Goal: Task Accomplishment & Management: Manage account settings

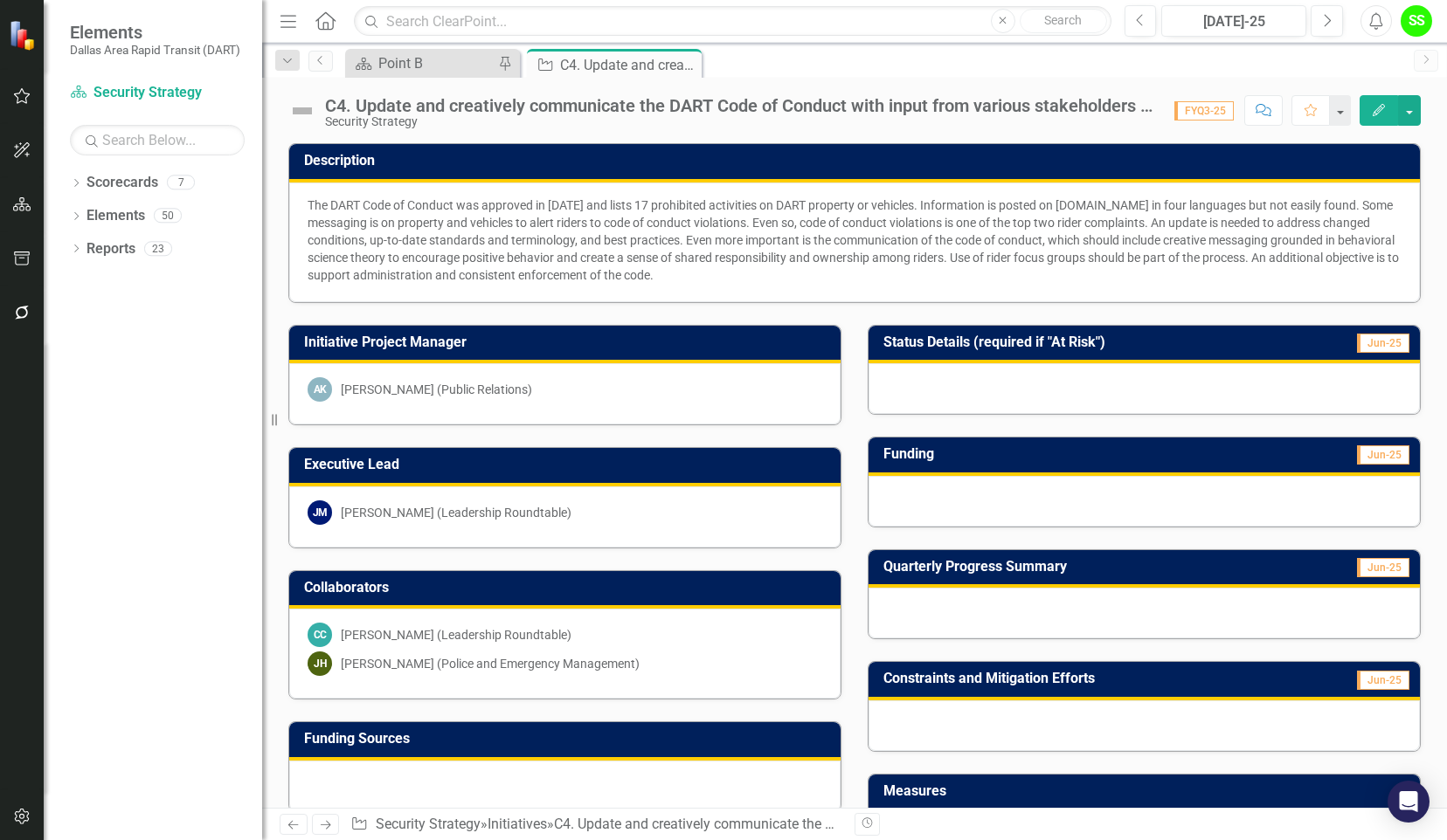
click at [156, 236] on div "Reports 23" at bounding box center [173, 251] width 175 height 33
click at [106, 596] on div "Dropdown Scorecards 7 Dropdown DART Strategic Plan Security Strategy Ridership …" at bounding box center [153, 504] width 219 height 672
click at [23, 821] on icon "button" at bounding box center [22, 817] width 15 height 16
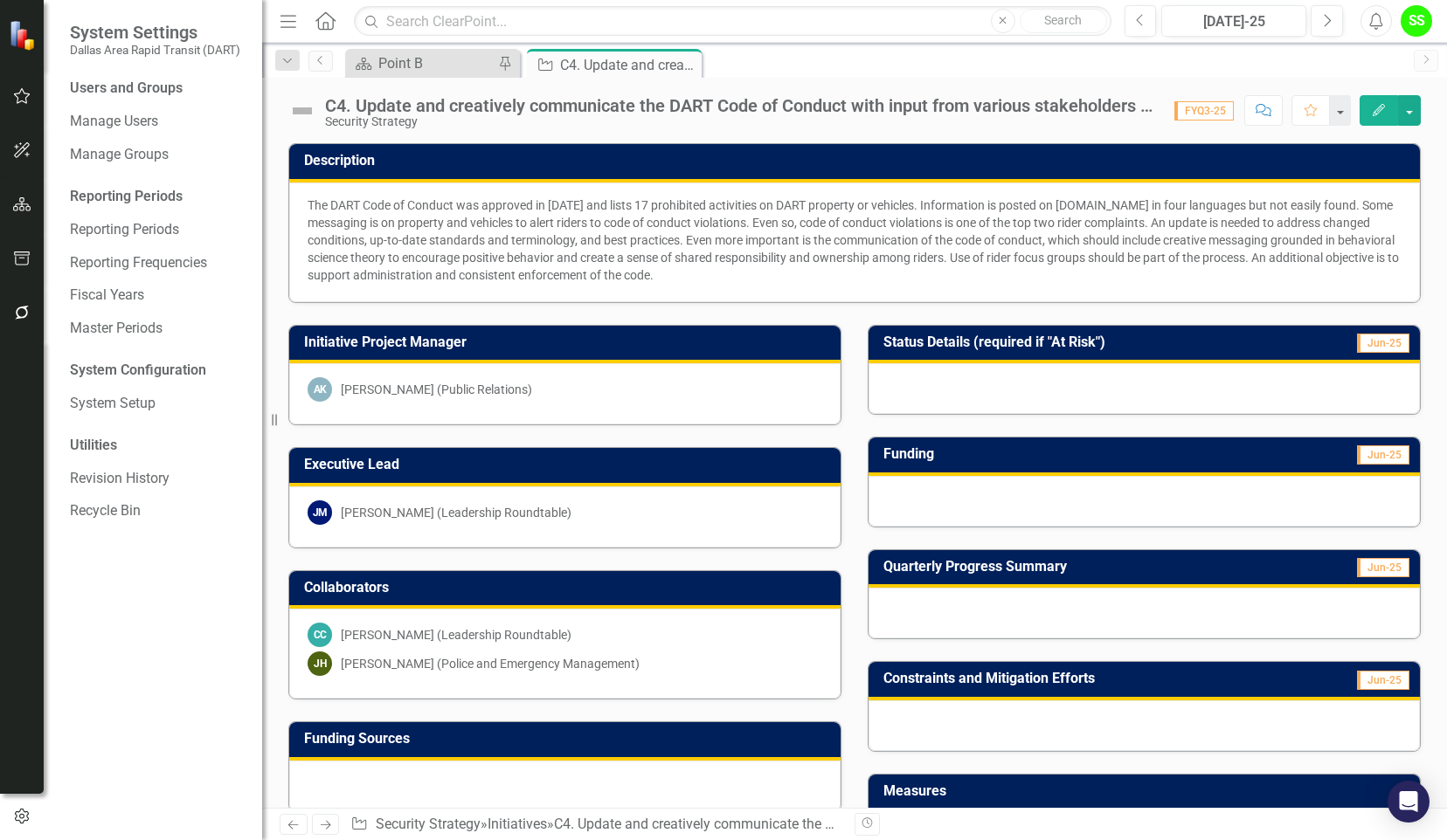
click at [124, 107] on div "Users and Groups Manage Users Manage Groups Reporting Periods Reporting Periods…" at bounding box center [153, 459] width 219 height 762
click at [124, 120] on link "Manage Users" at bounding box center [158, 121] width 174 height 20
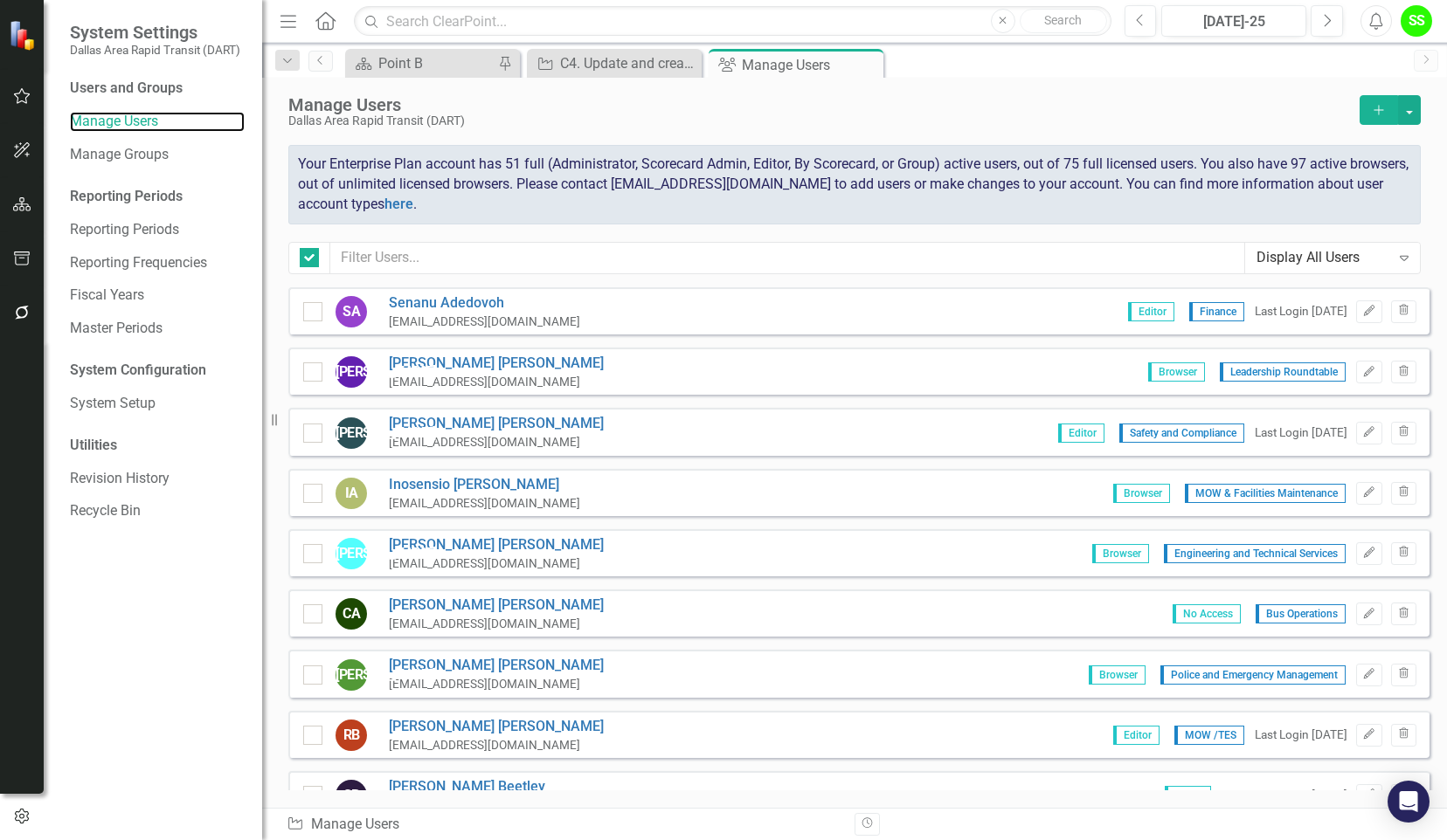
checkbox input "false"
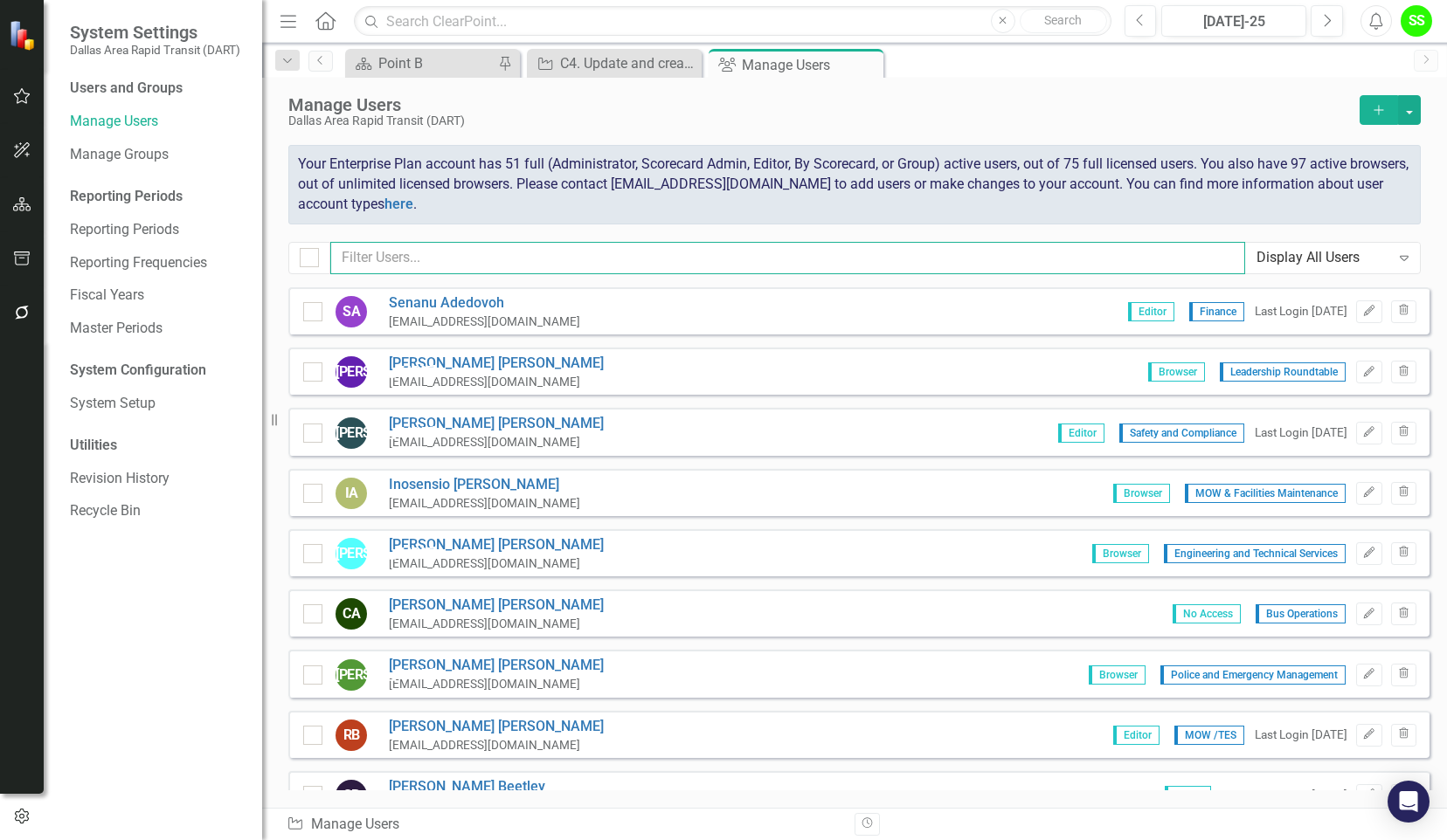
click at [450, 263] on input "text" at bounding box center [788, 258] width 915 height 32
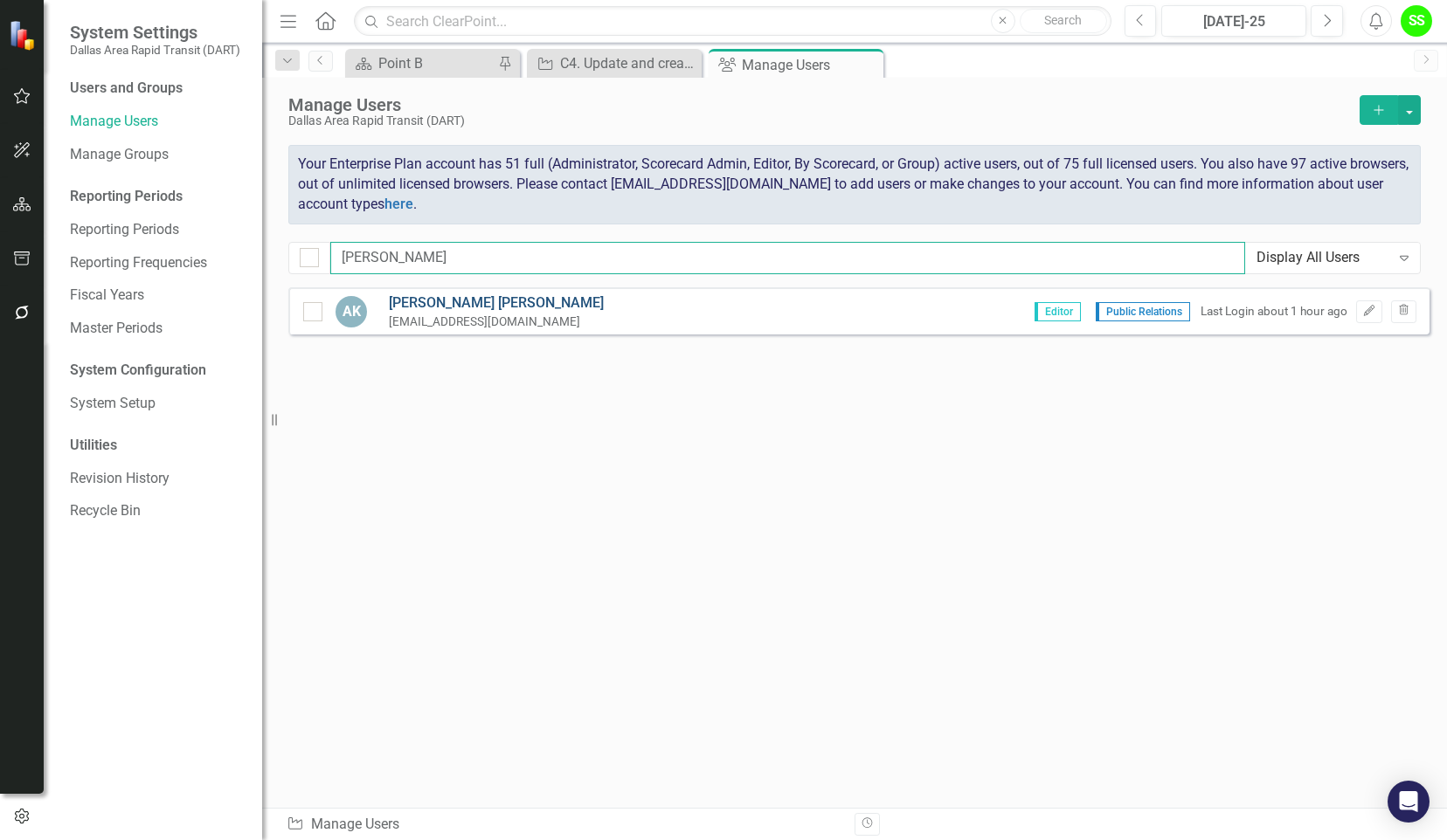
type input "[PERSON_NAME]"
click at [462, 311] on link "[PERSON_NAME]" at bounding box center [496, 303] width 215 height 20
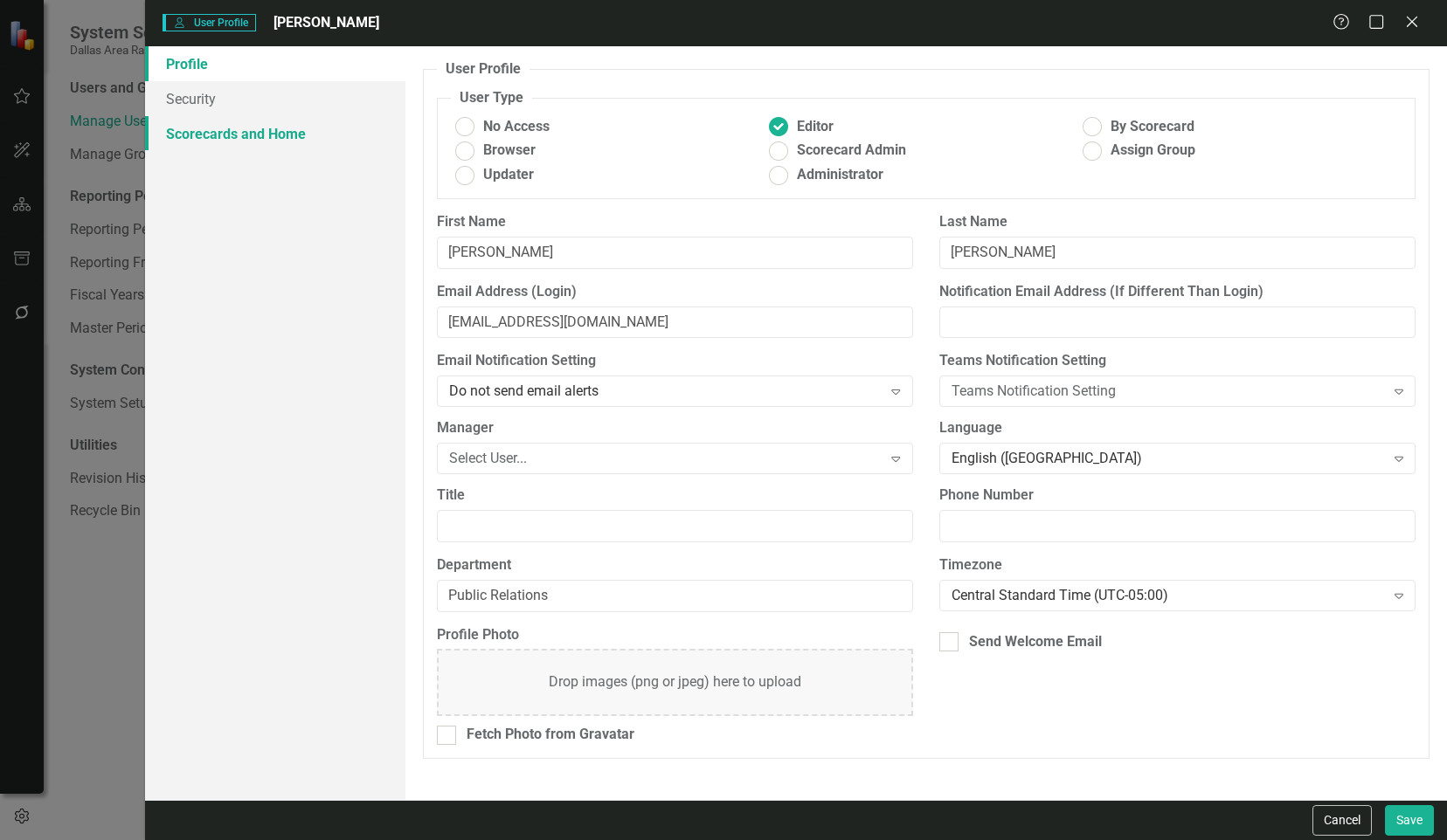
click at [188, 142] on link "Scorecards and Home" at bounding box center [276, 133] width 261 height 35
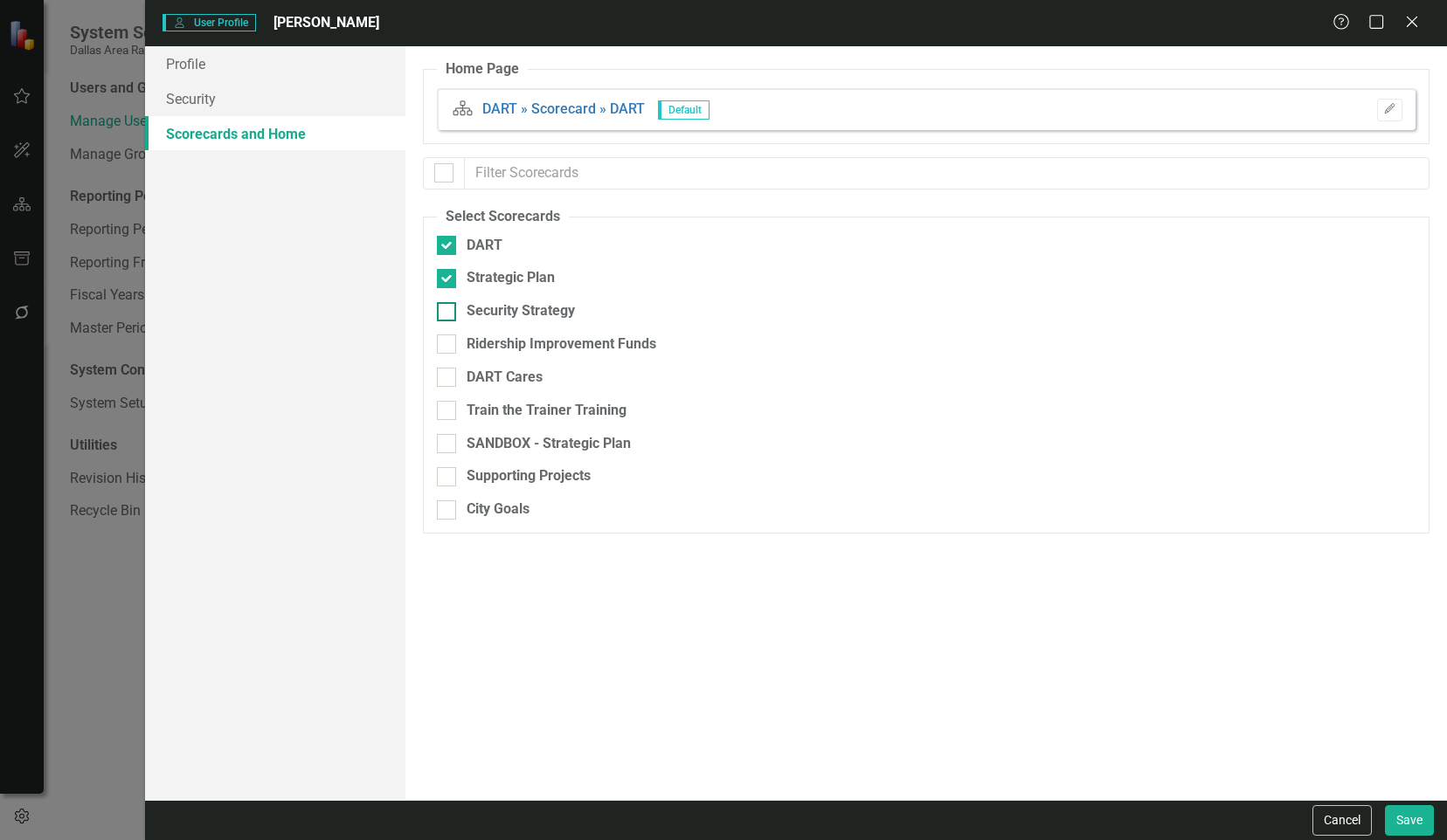
click at [437, 309] on input "Security Strategy" at bounding box center [443, 308] width 11 height 11
checkbox input "true"
click at [1405, 825] on button "Save" at bounding box center [1409, 820] width 49 height 31
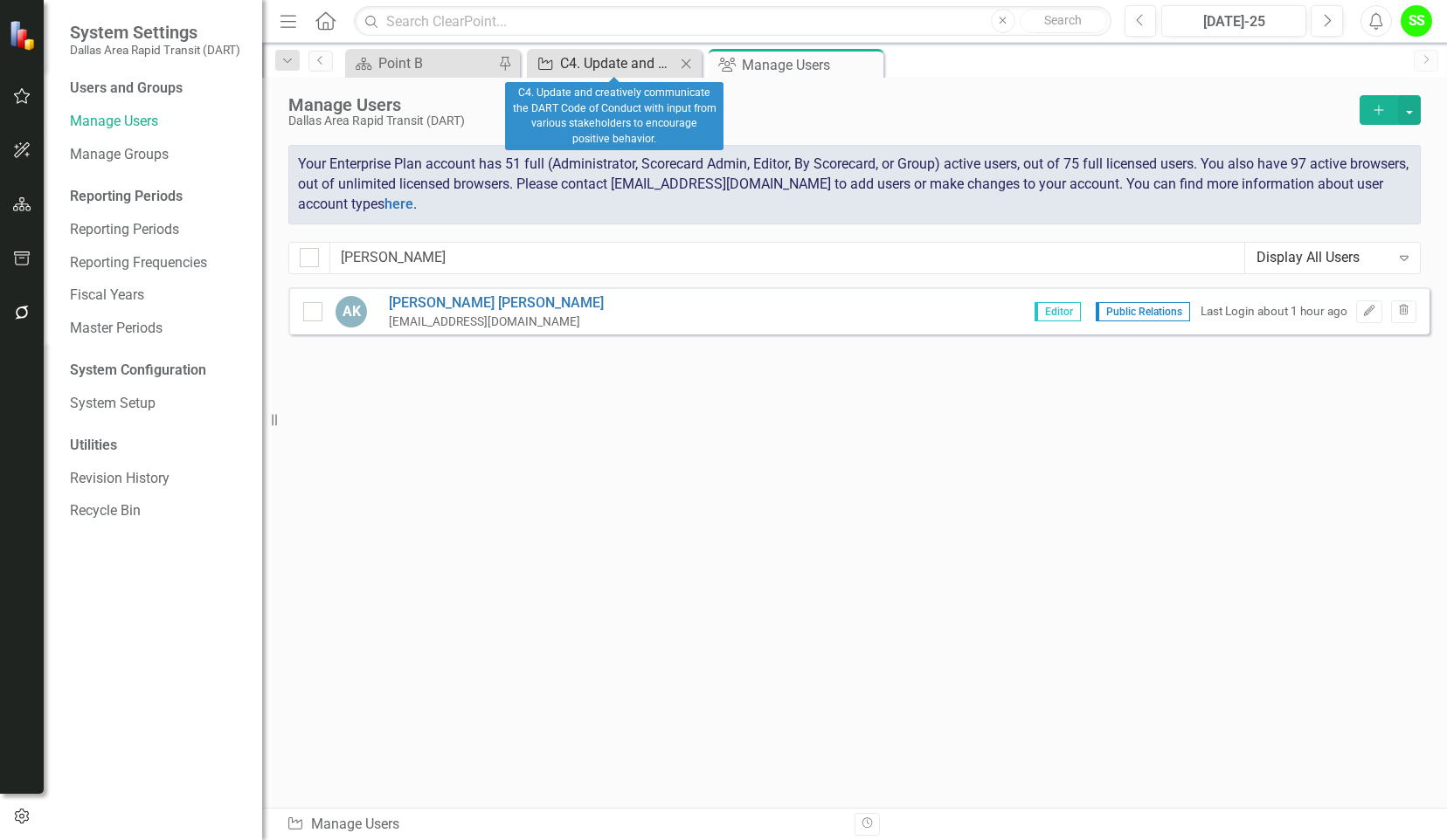
click at [597, 64] on div "C4. Update and creatively communicate the DART Code of Conduct with input from …" at bounding box center [617, 63] width 115 height 22
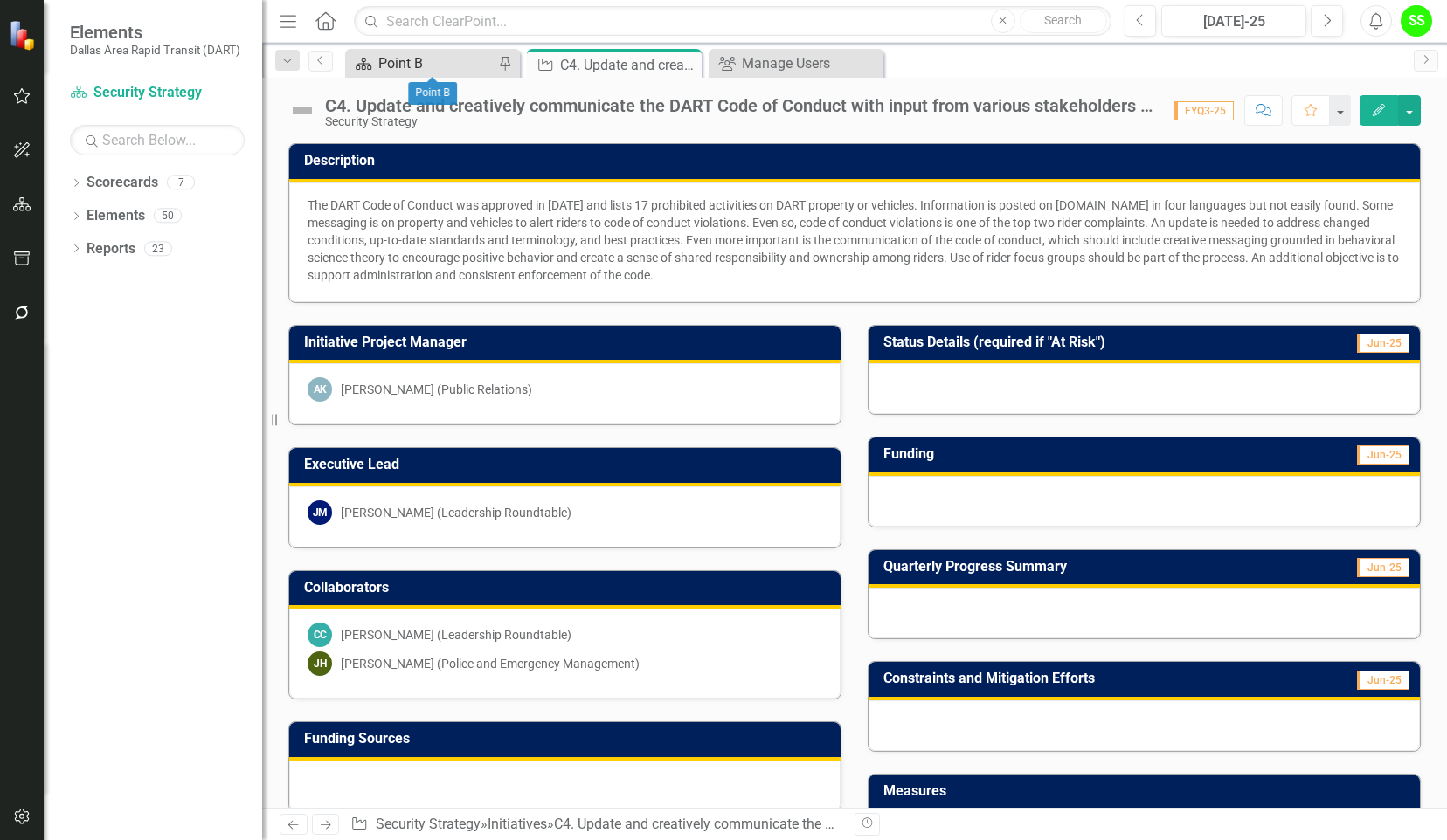
click at [445, 59] on div "Point B" at bounding box center [436, 63] width 115 height 22
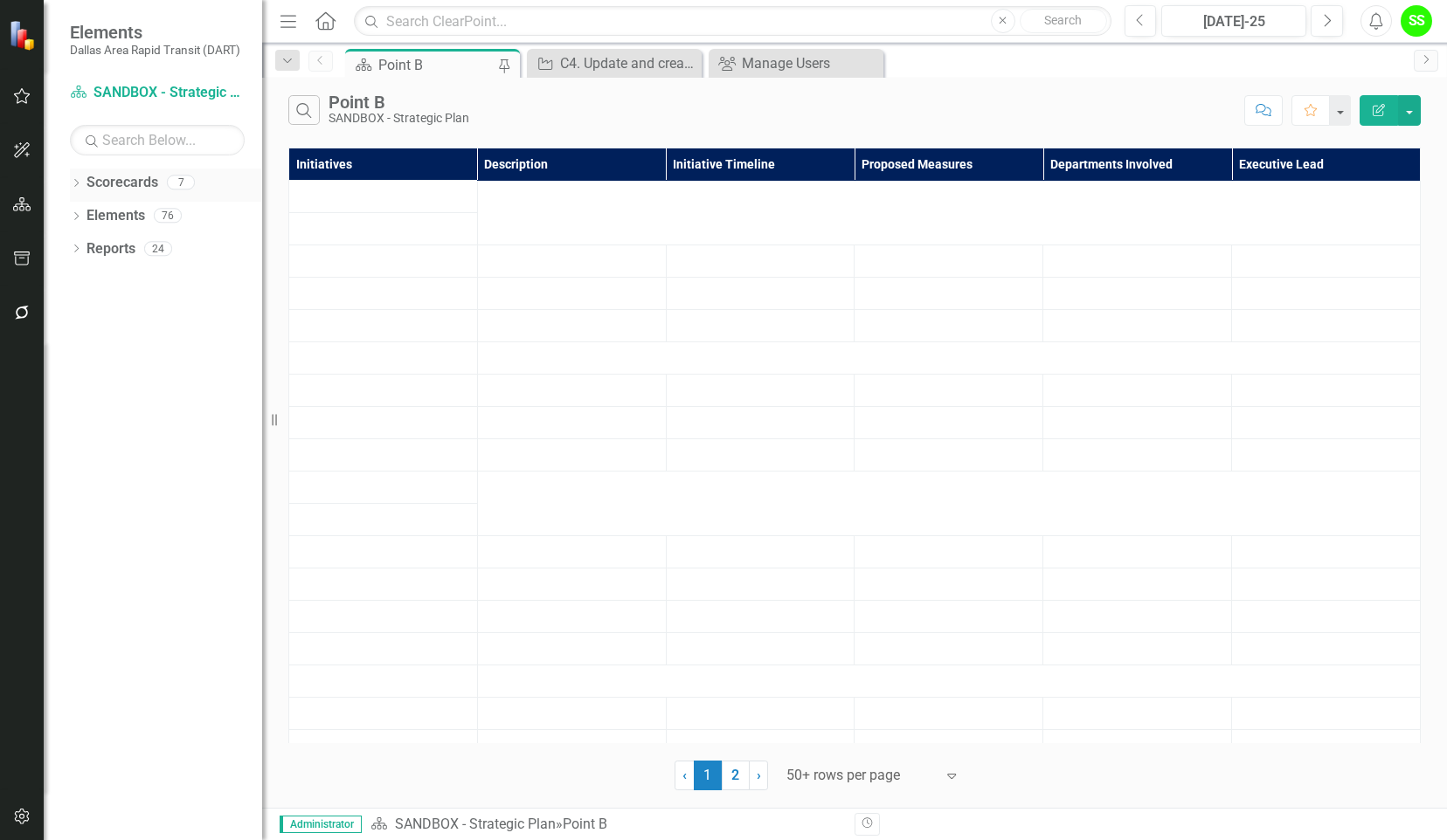
click at [116, 173] on link "Scorecards" at bounding box center [122, 183] width 71 height 20
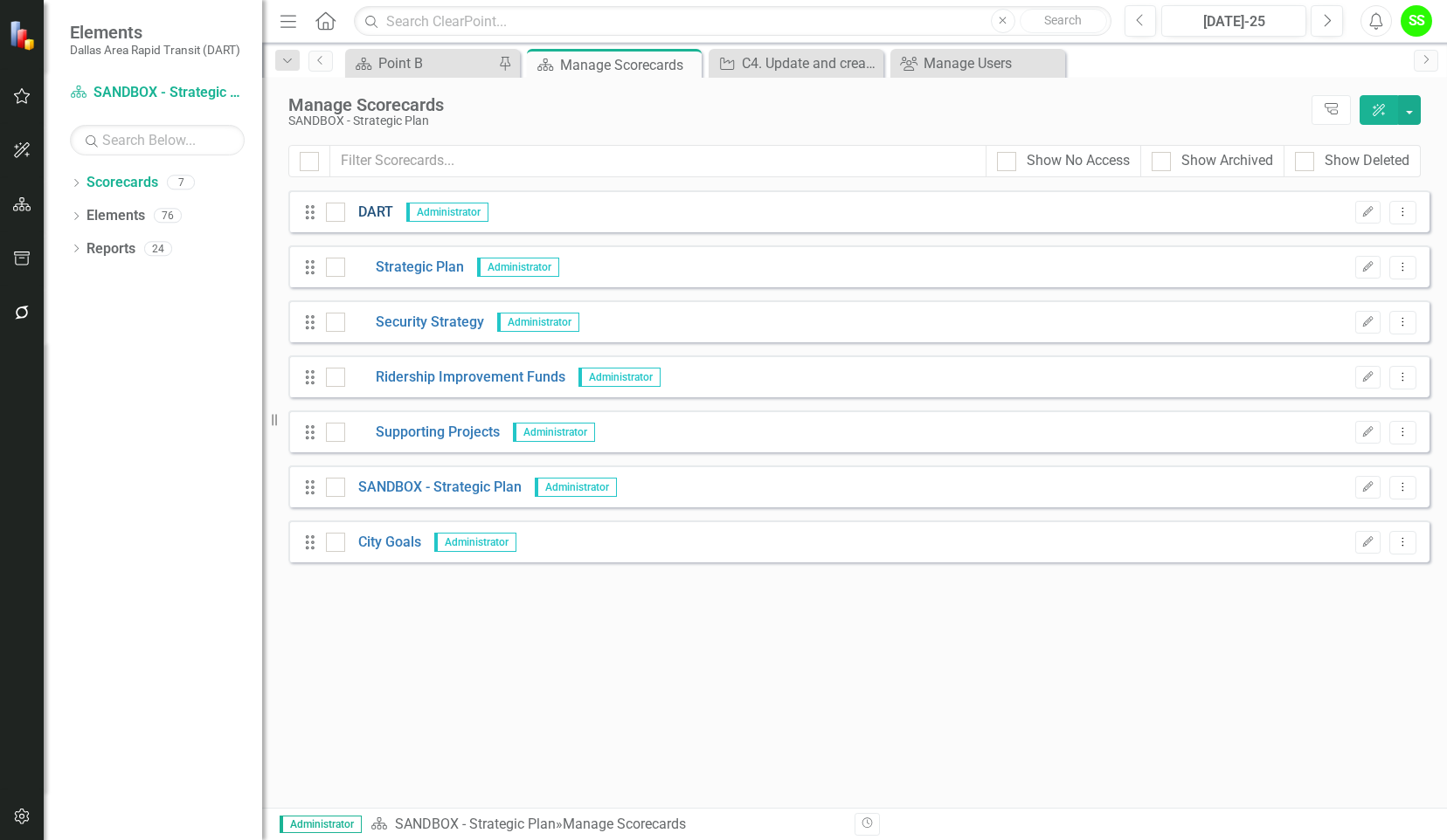
click at [381, 218] on link "DART" at bounding box center [369, 212] width 48 height 20
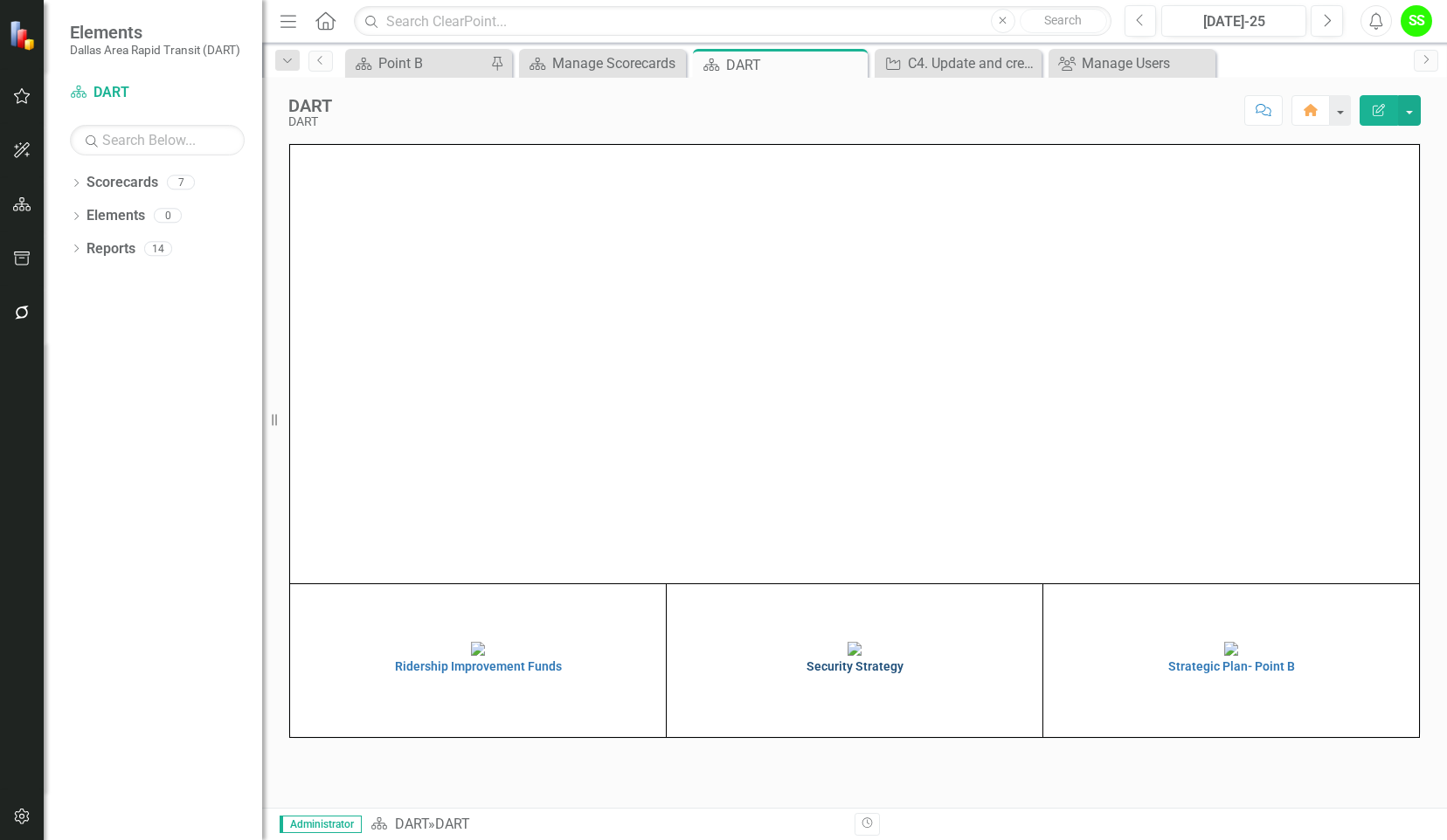
click at [862, 656] on img at bounding box center [854, 649] width 14 height 14
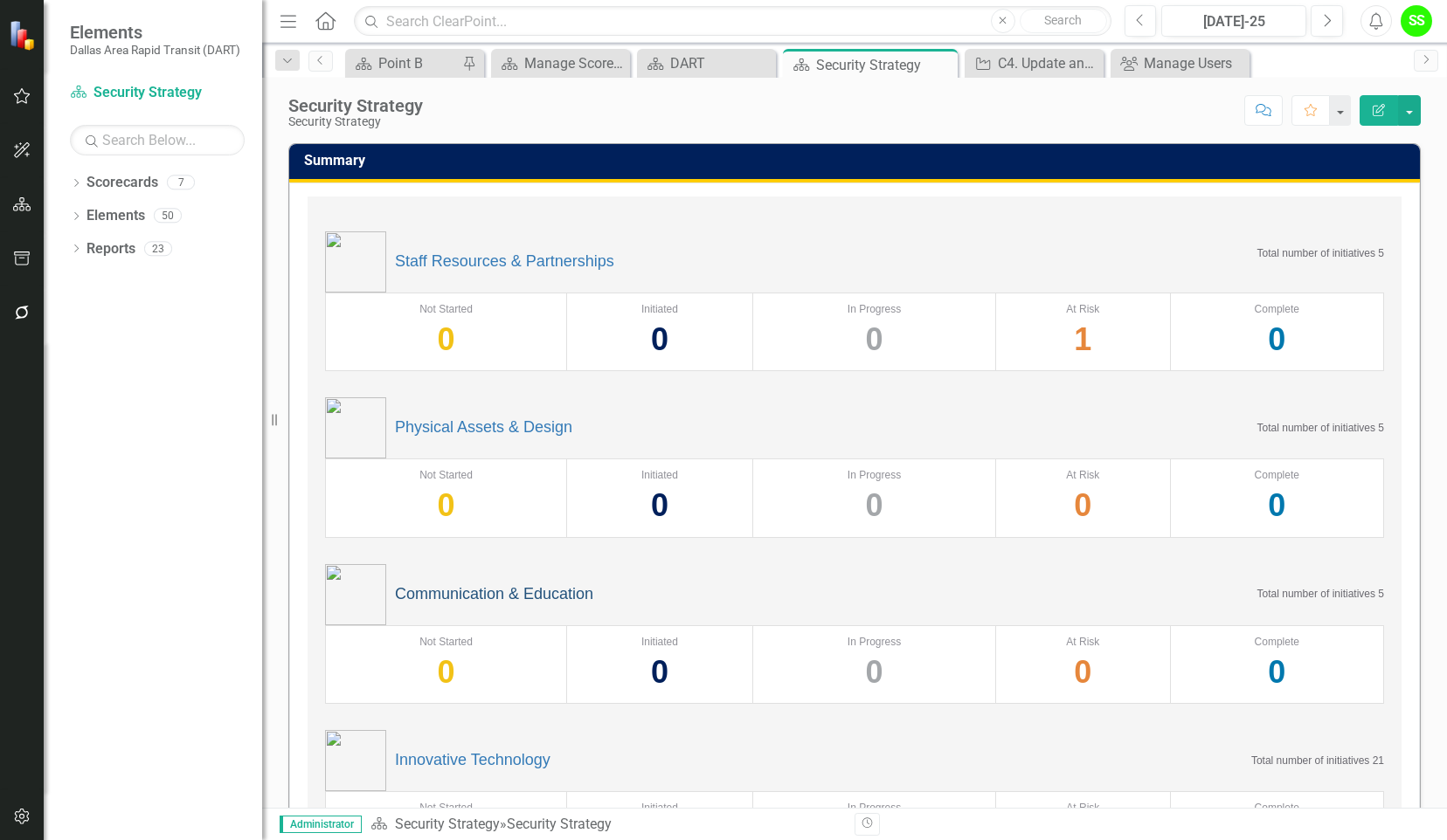
click at [460, 596] on link "Communication & Education" at bounding box center [494, 594] width 199 height 18
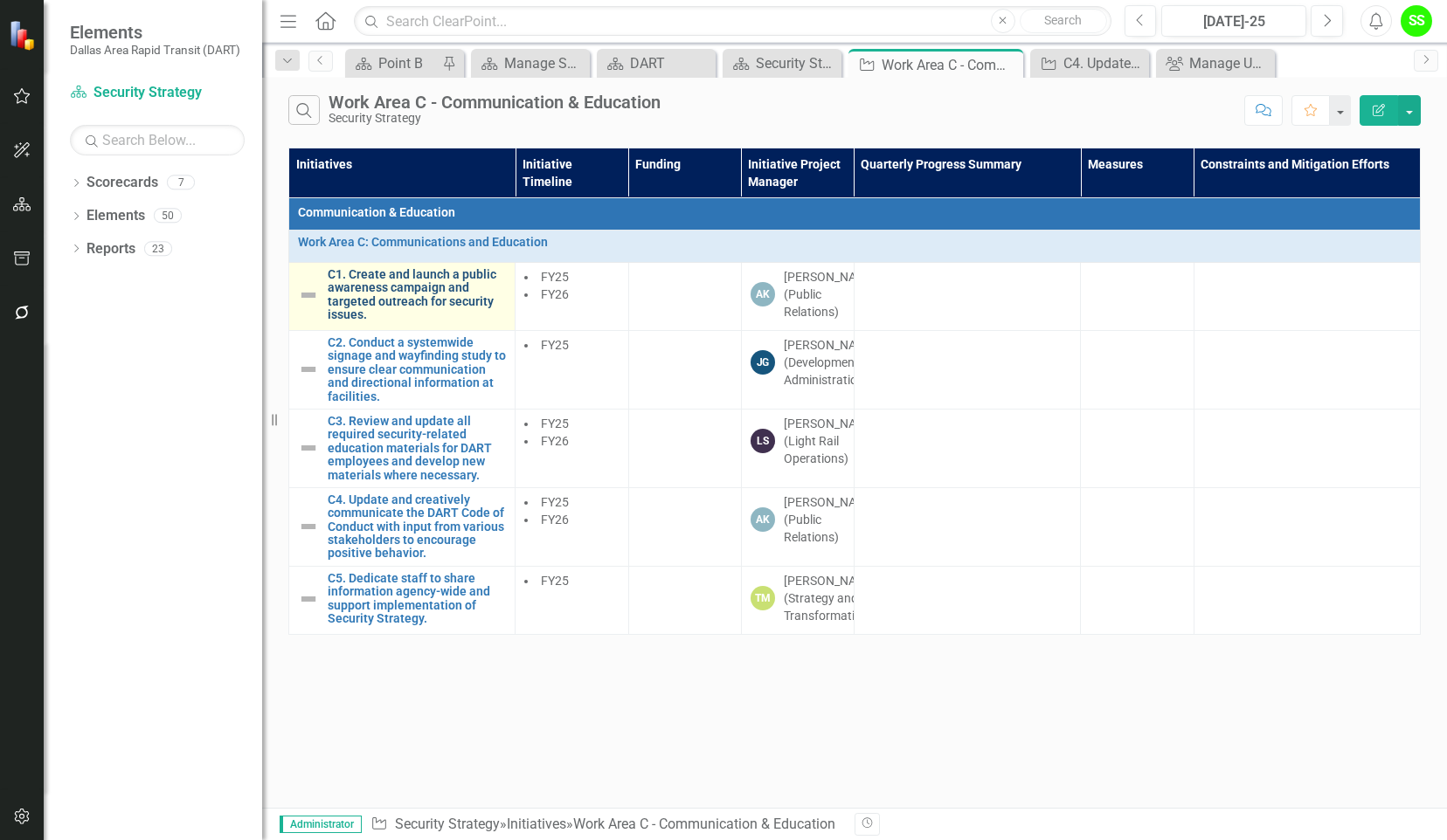
click at [366, 289] on link "C1. Create and launch a public awareness campaign and targeted outreach for sec…" at bounding box center [416, 295] width 178 height 54
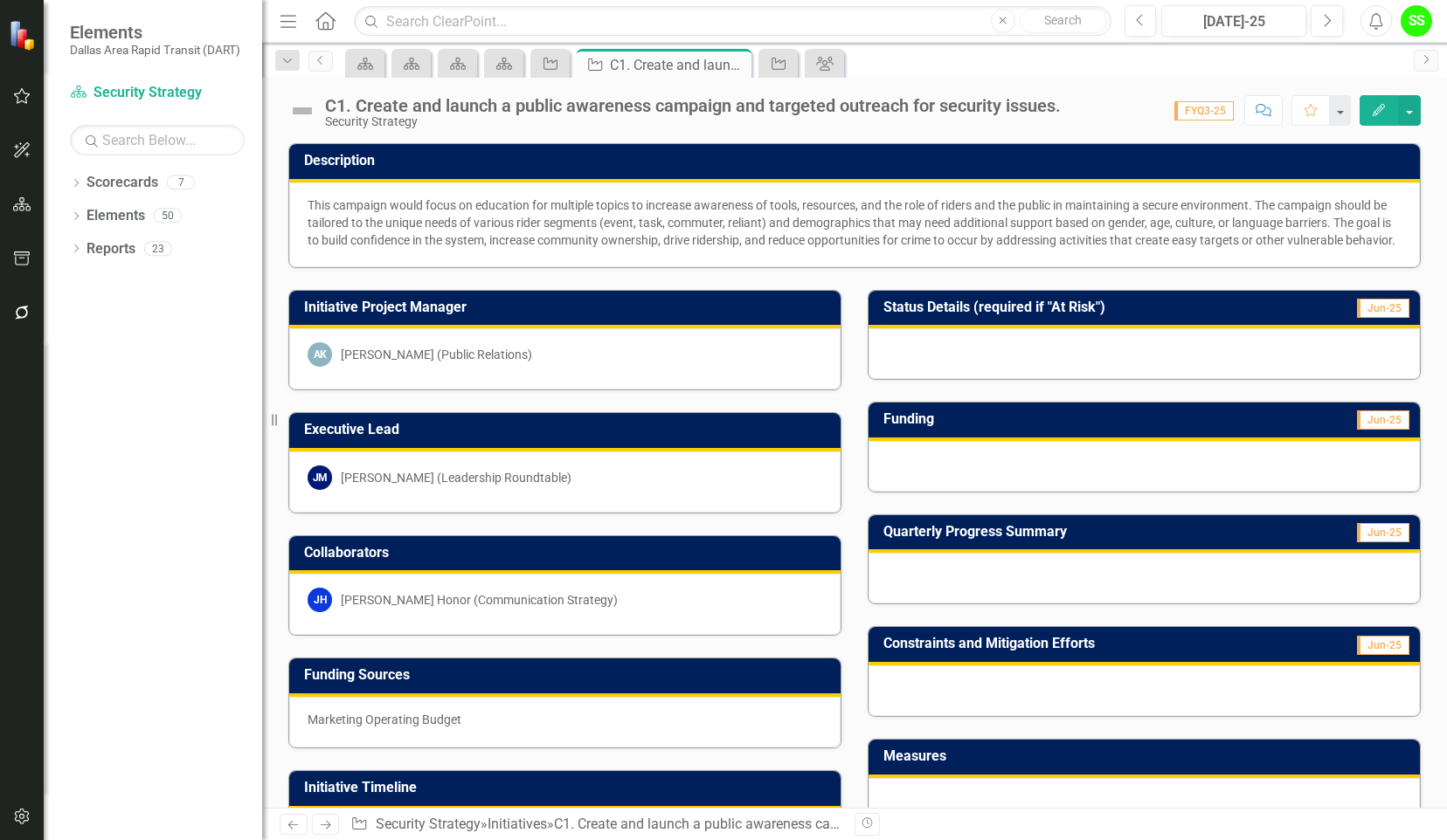
click at [1031, 583] on div at bounding box center [1144, 578] width 551 height 51
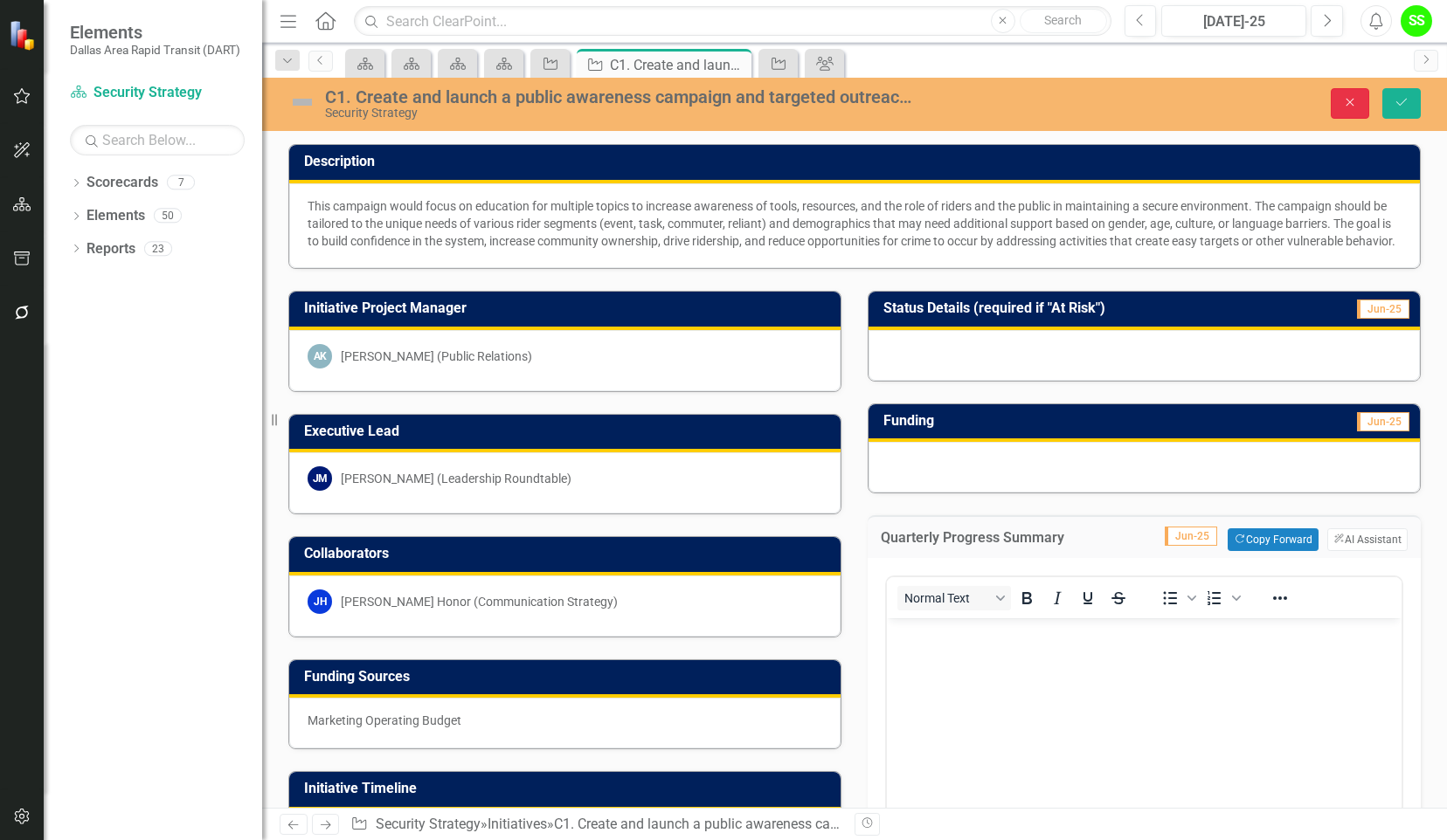
click at [1352, 99] on icon "Close" at bounding box center [1349, 102] width 16 height 12
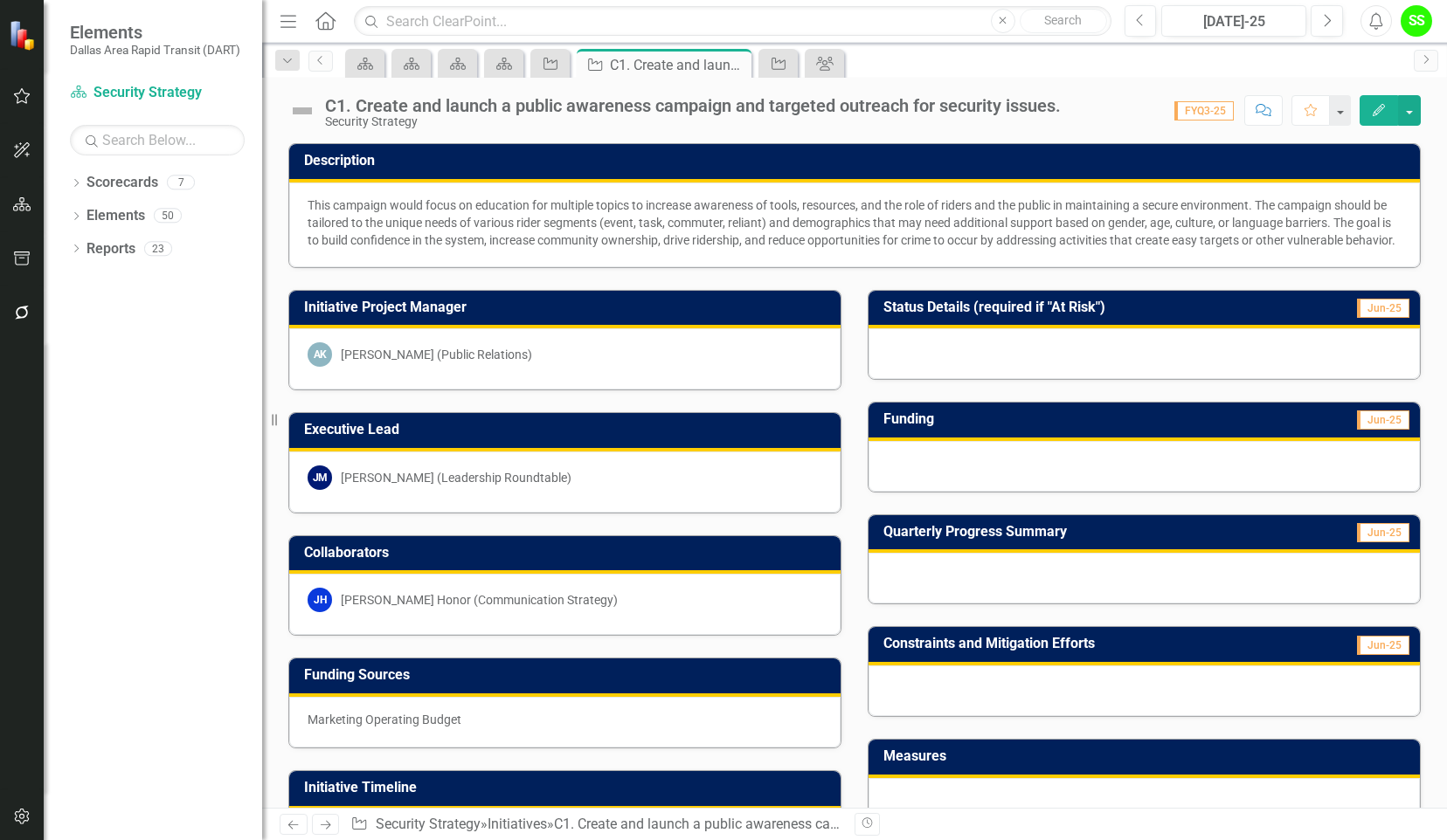
click at [299, 114] on img at bounding box center [303, 111] width 28 height 28
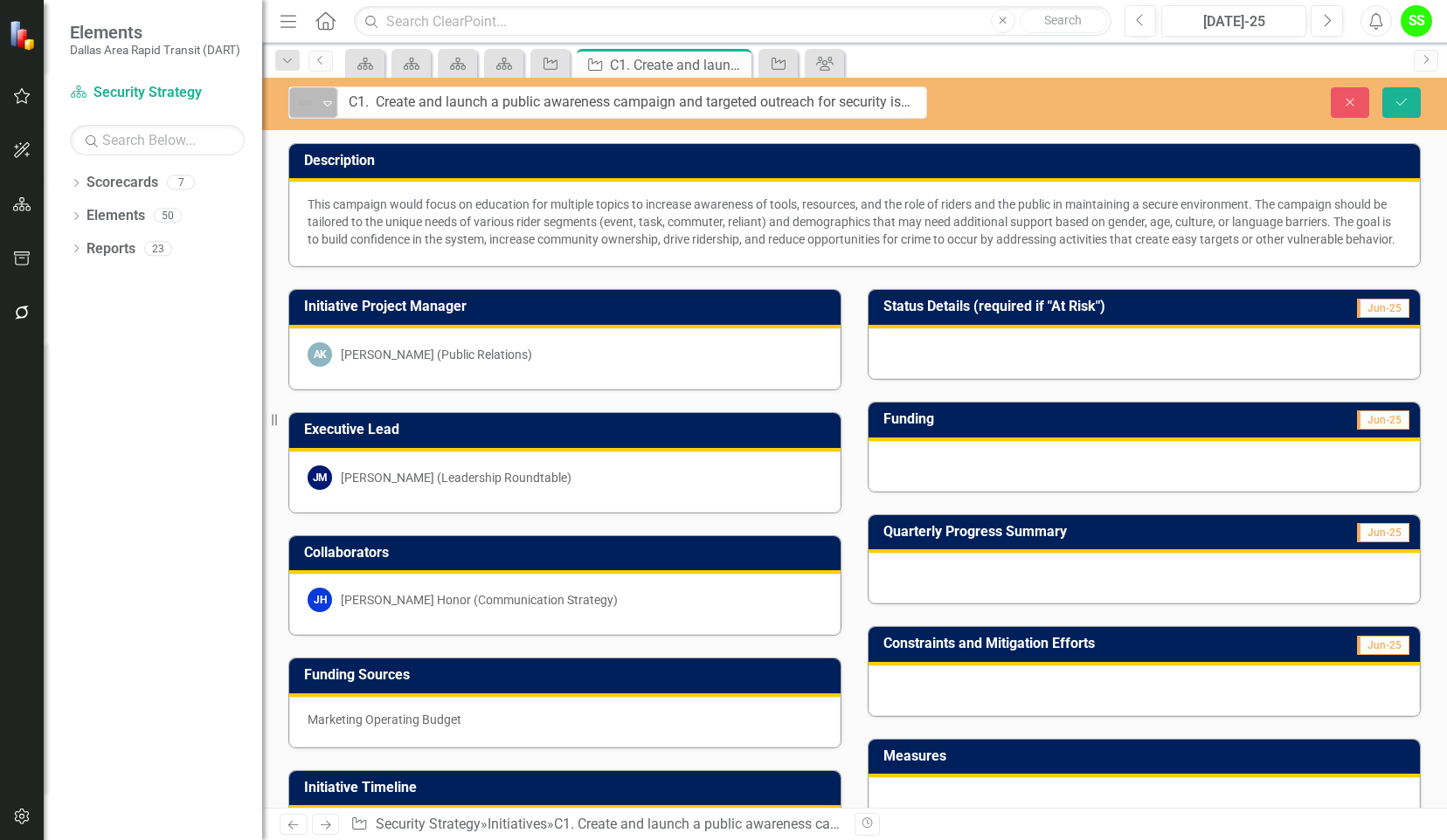
click at [324, 105] on icon "Expand" at bounding box center [327, 103] width 18 height 14
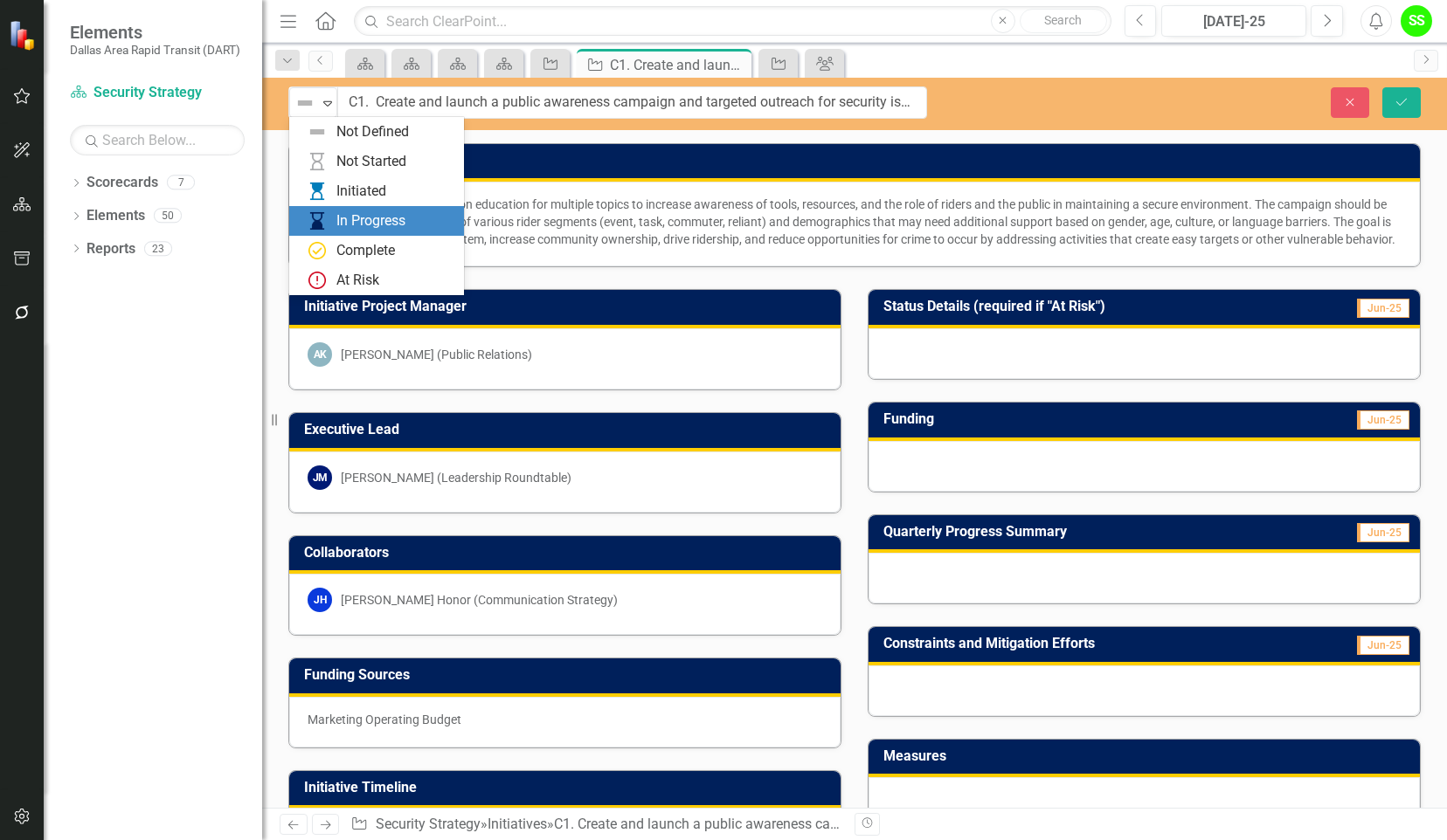
click at [993, 81] on div "6 results available. Use Up and Down to choose options, press Enter to select t…" at bounding box center [855, 104] width 1185 height 52
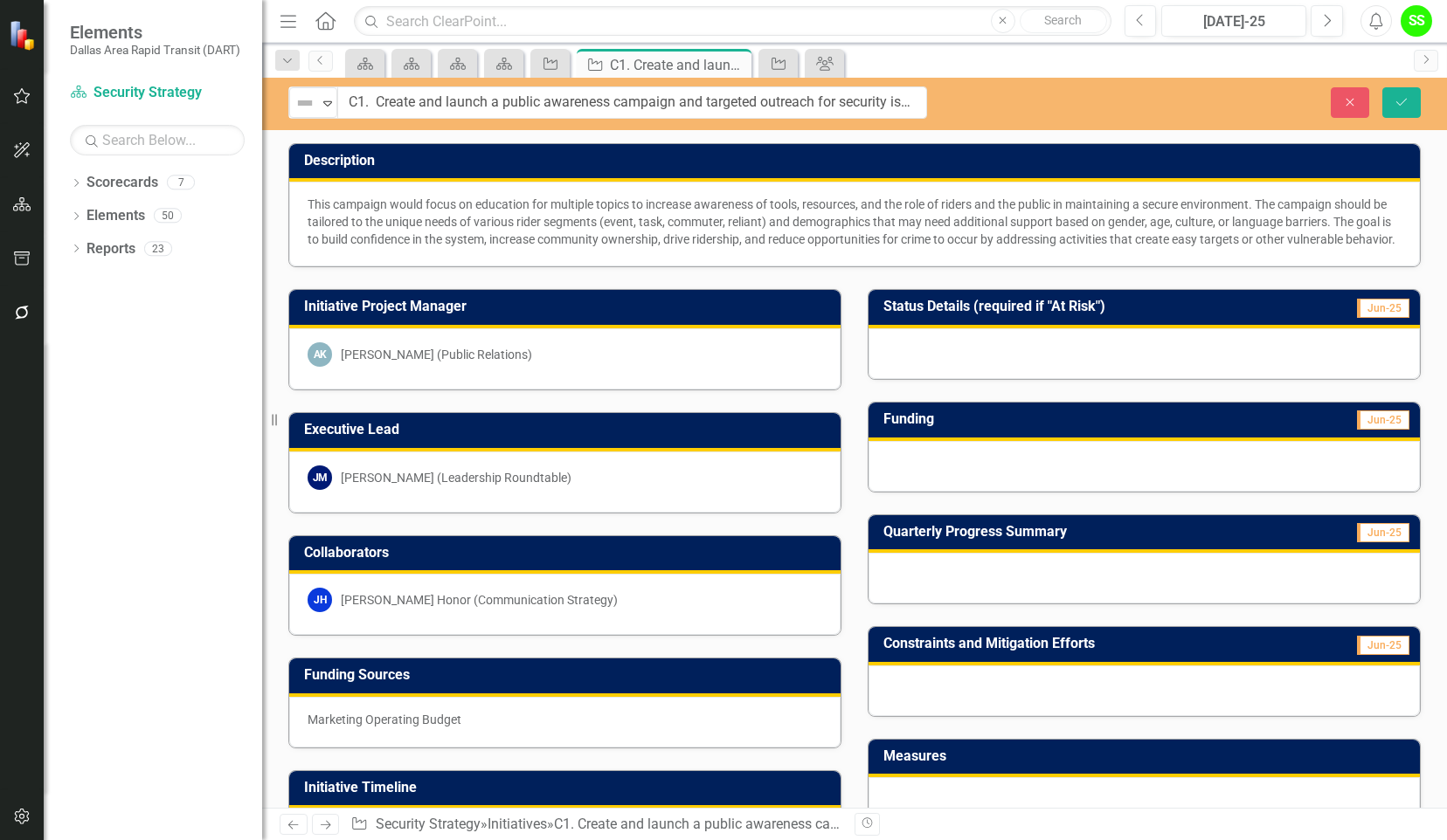
click at [995, 583] on div at bounding box center [1144, 578] width 551 height 51
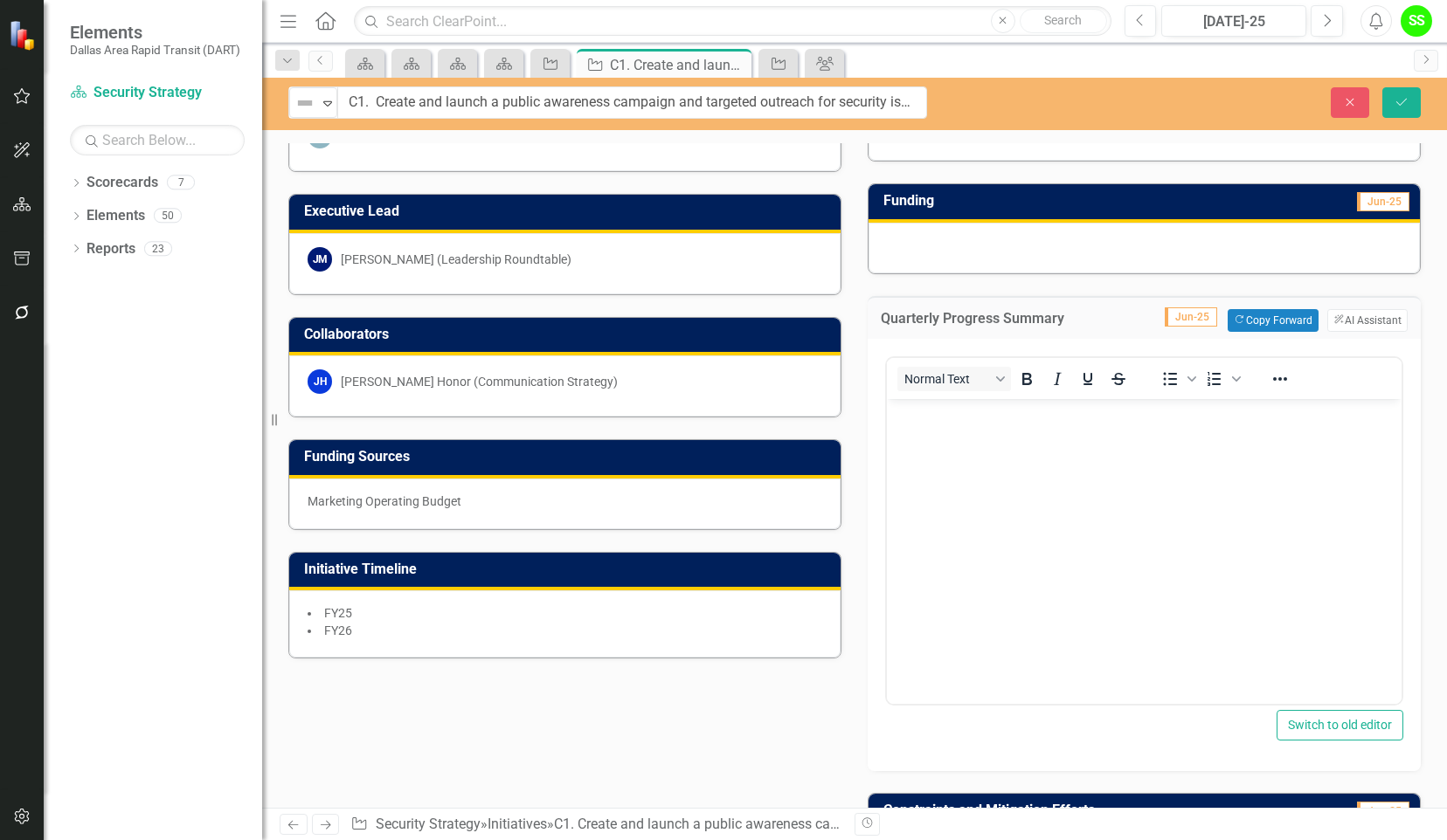
scroll to position [223, 0]
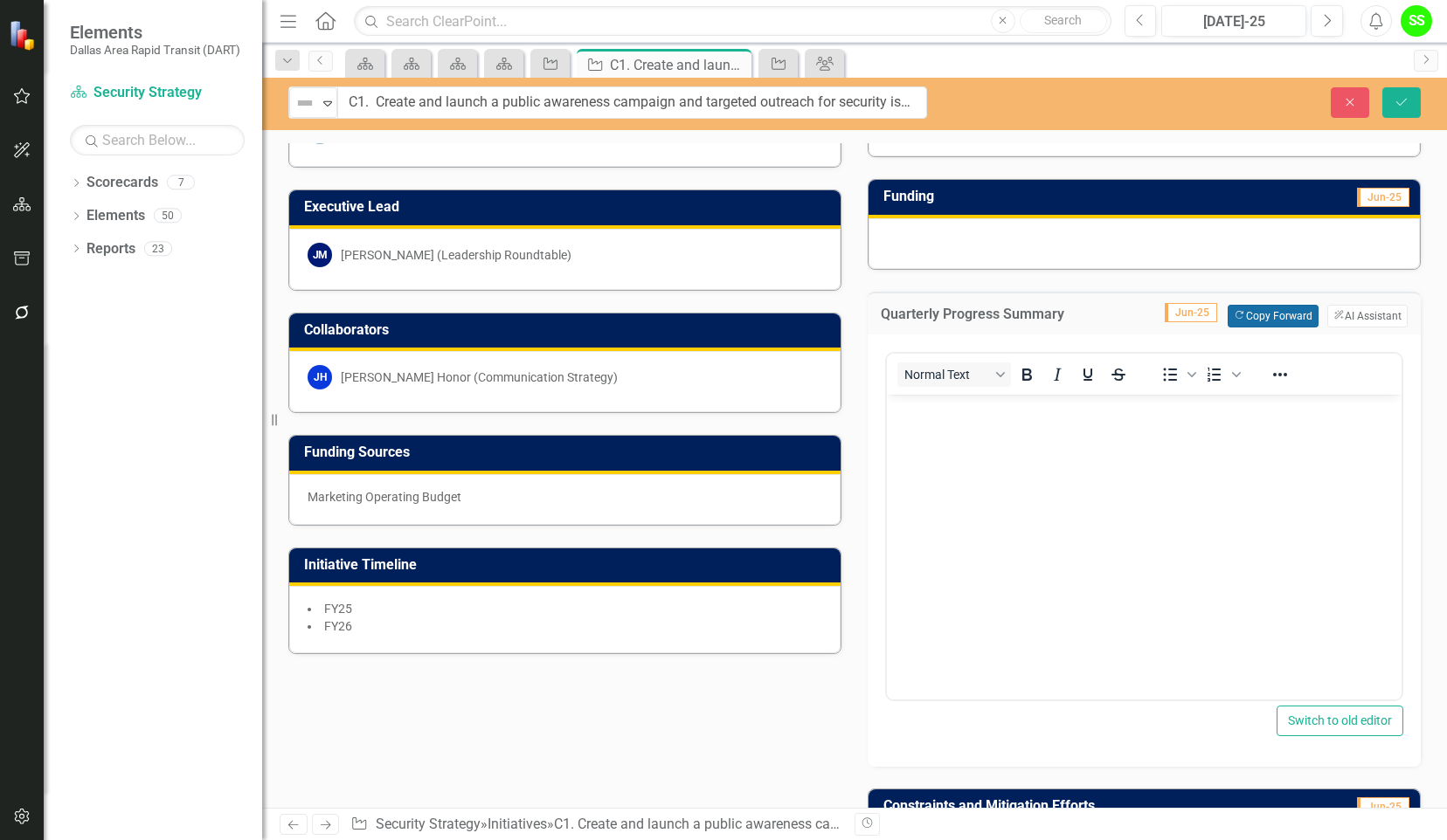
click at [1254, 325] on button "Copy Forward Copy Forward" at bounding box center [1273, 316] width 90 height 22
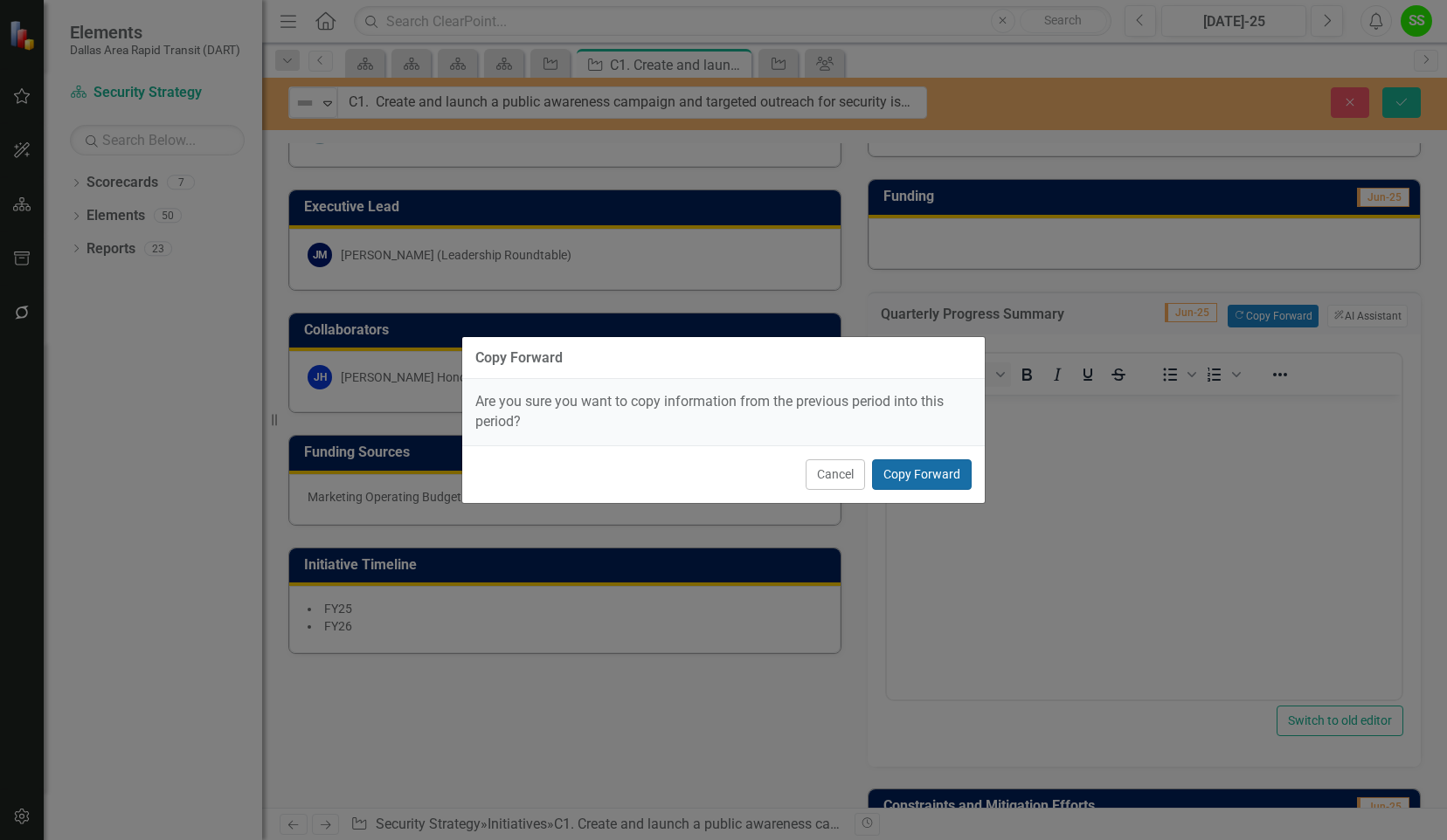
click at [905, 470] on button "Copy Forward" at bounding box center [922, 474] width 99 height 31
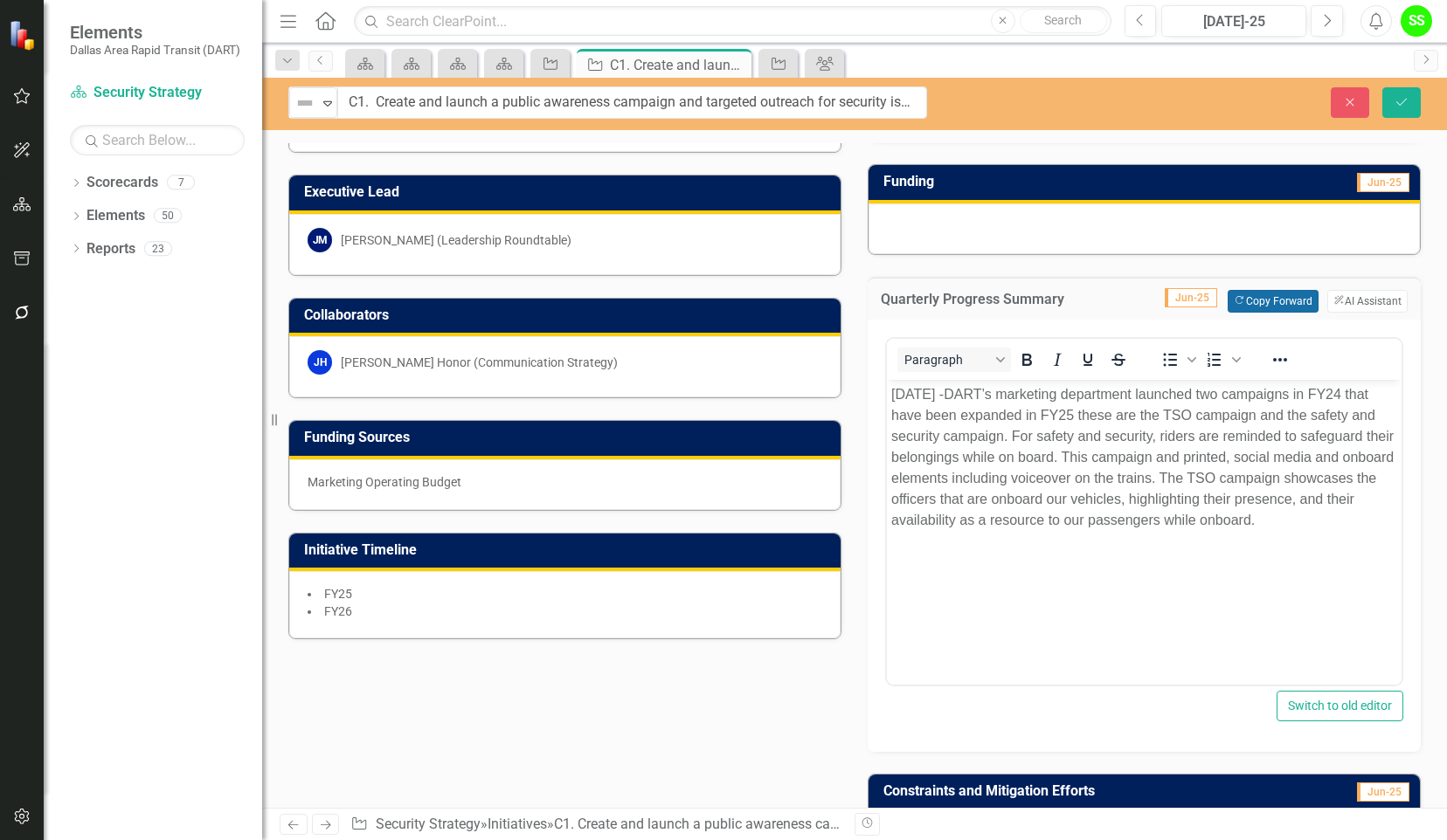
scroll to position [245, 0]
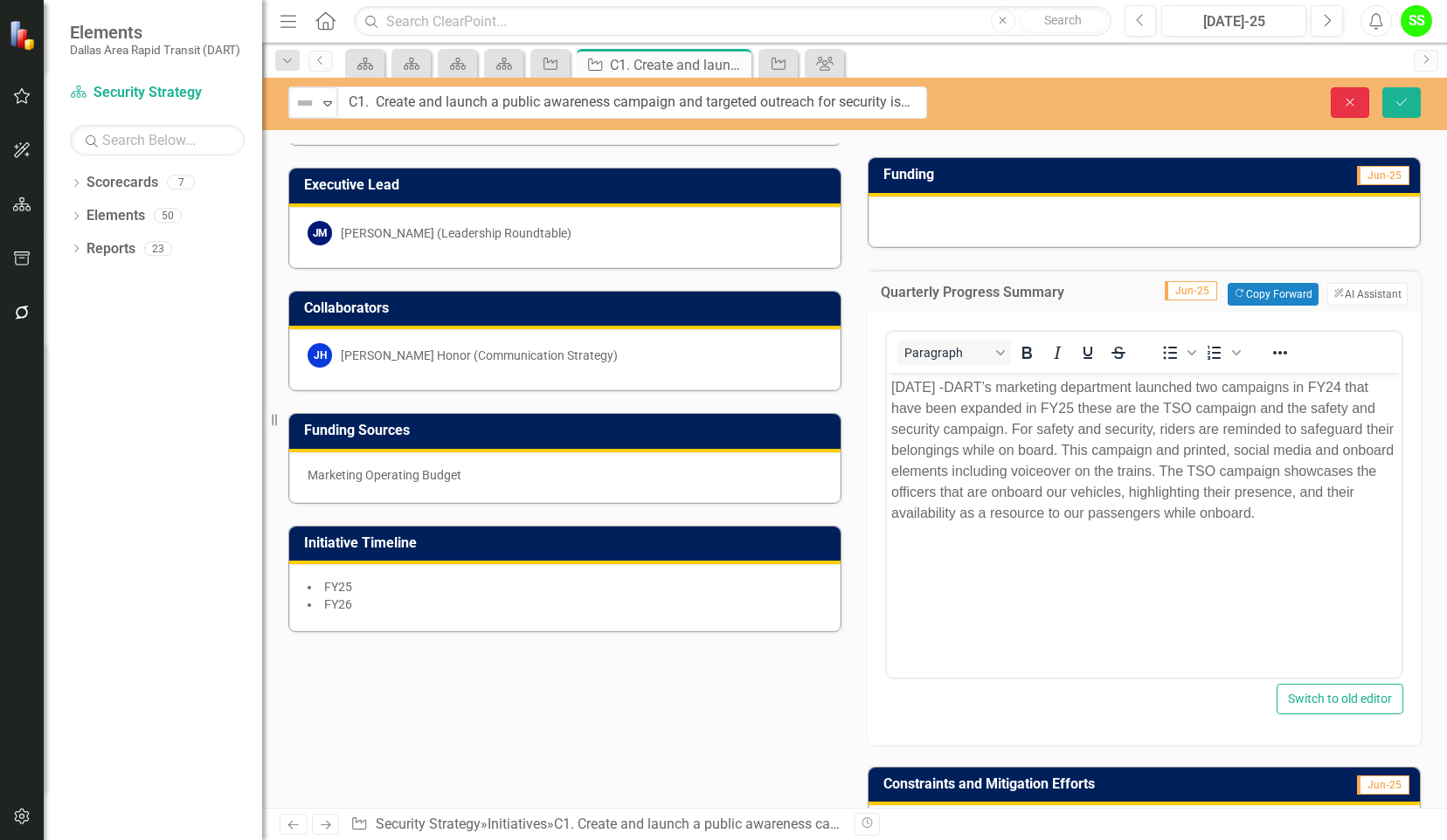
click at [1348, 97] on icon "Close" at bounding box center [1349, 102] width 16 height 12
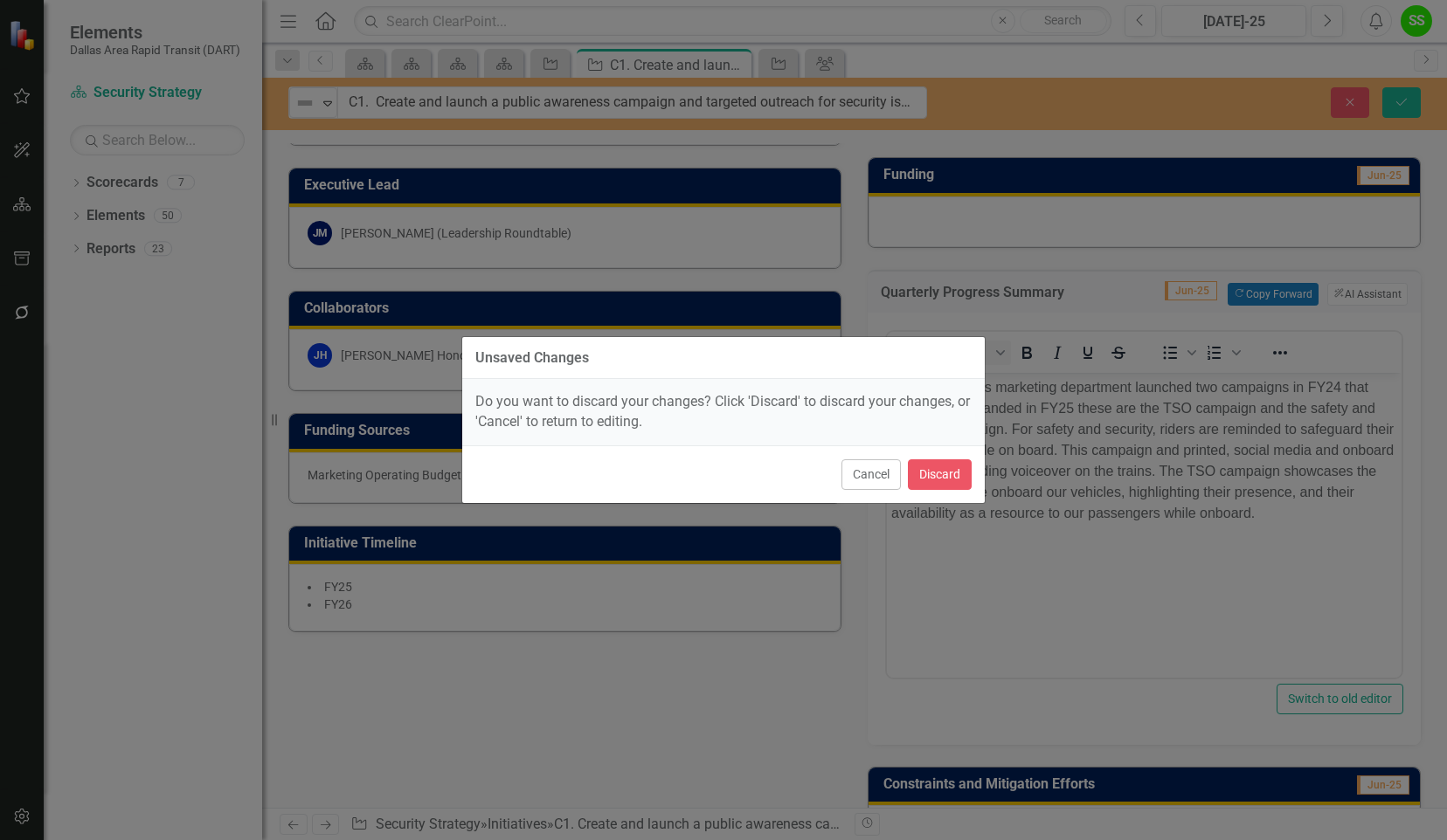
click at [1202, 98] on div "Unsaved Changes Do you want to discard your changes? Click 'Discard' to discard…" at bounding box center [723, 420] width 1447 height 840
click at [939, 473] on button "Discard" at bounding box center [940, 474] width 64 height 31
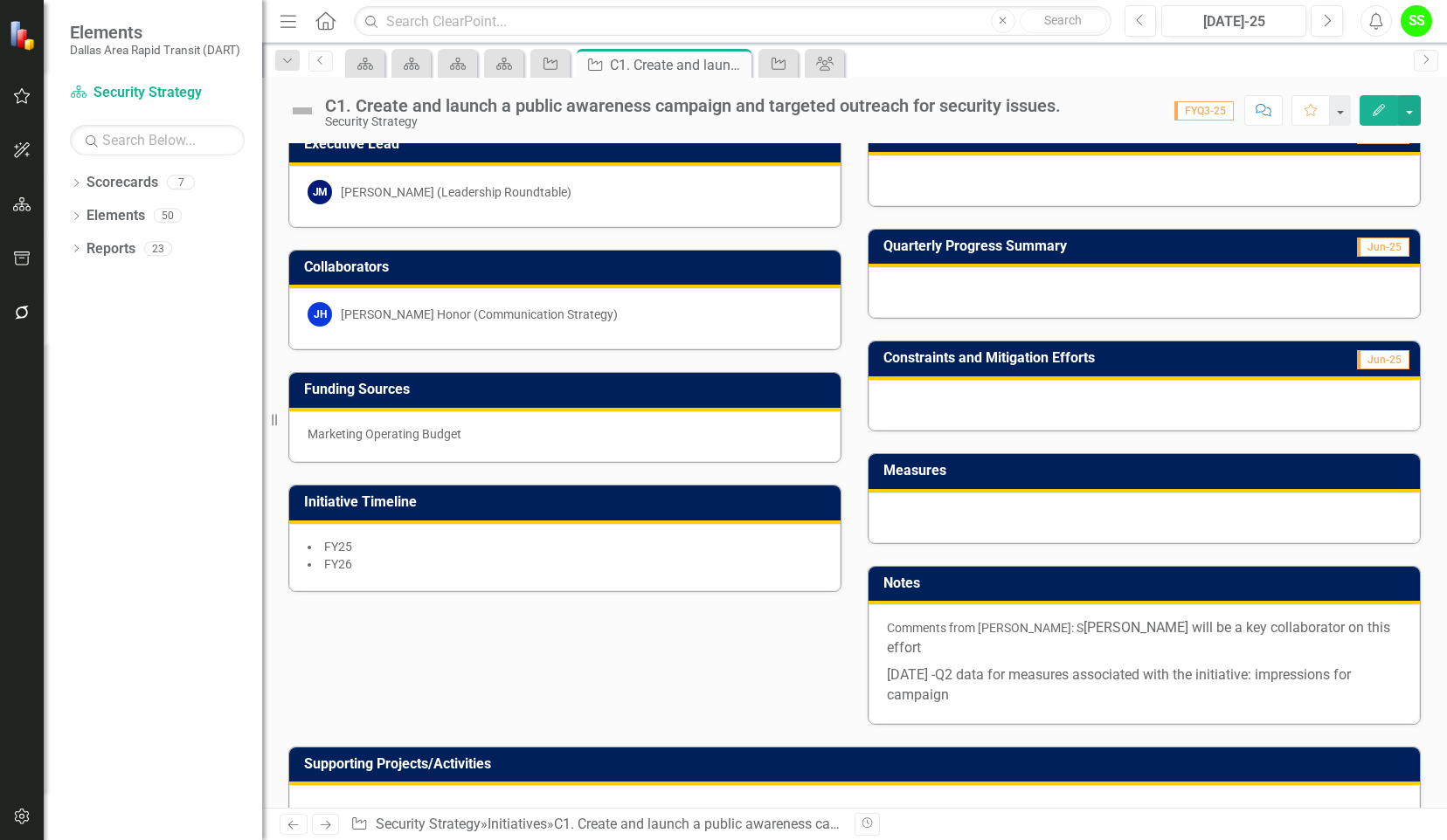
scroll to position [138, 0]
